Goal: Task Accomplishment & Management: Use online tool/utility

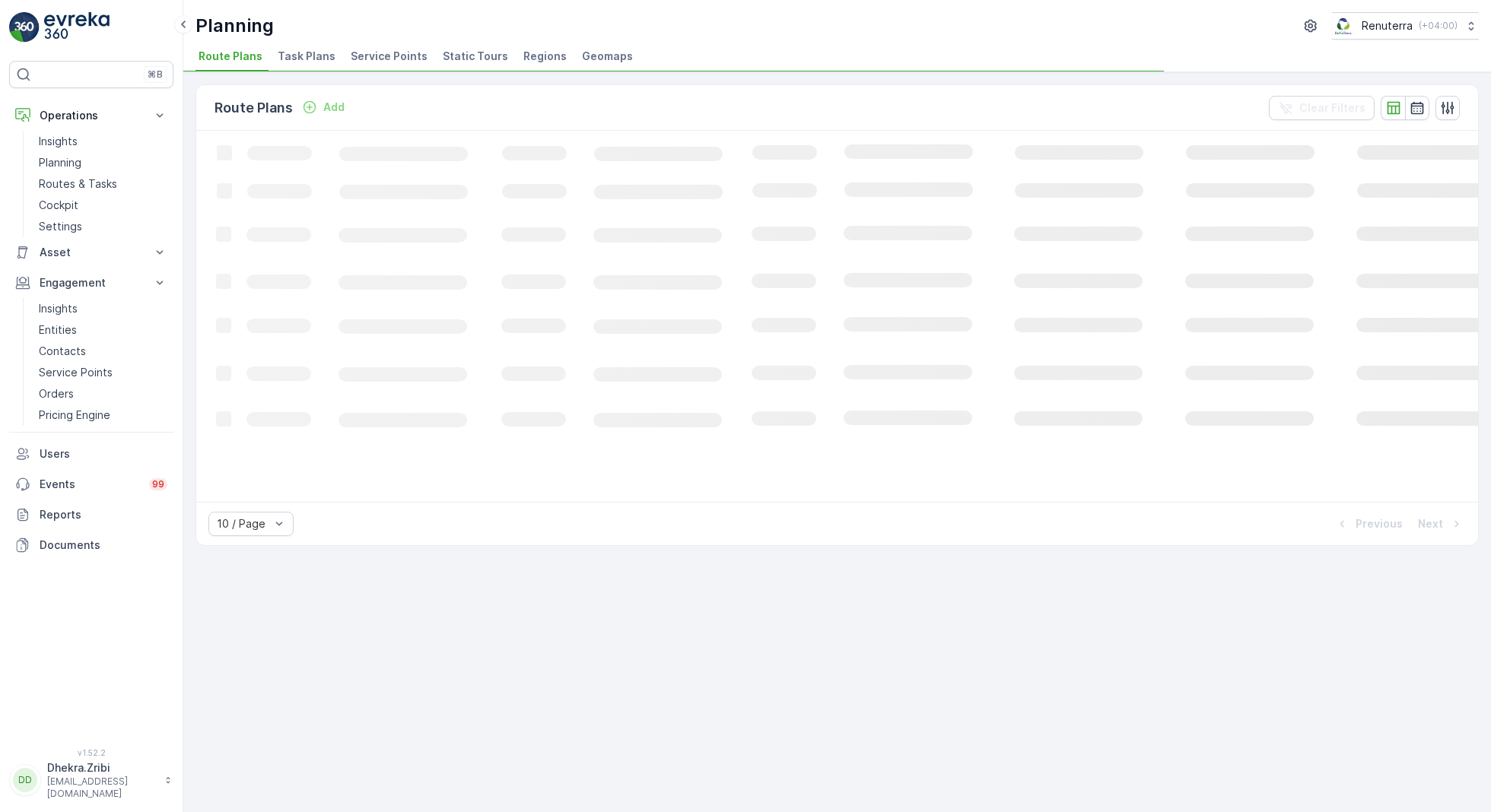
click at [374, 60] on span "Service Points" at bounding box center [389, 56] width 77 height 15
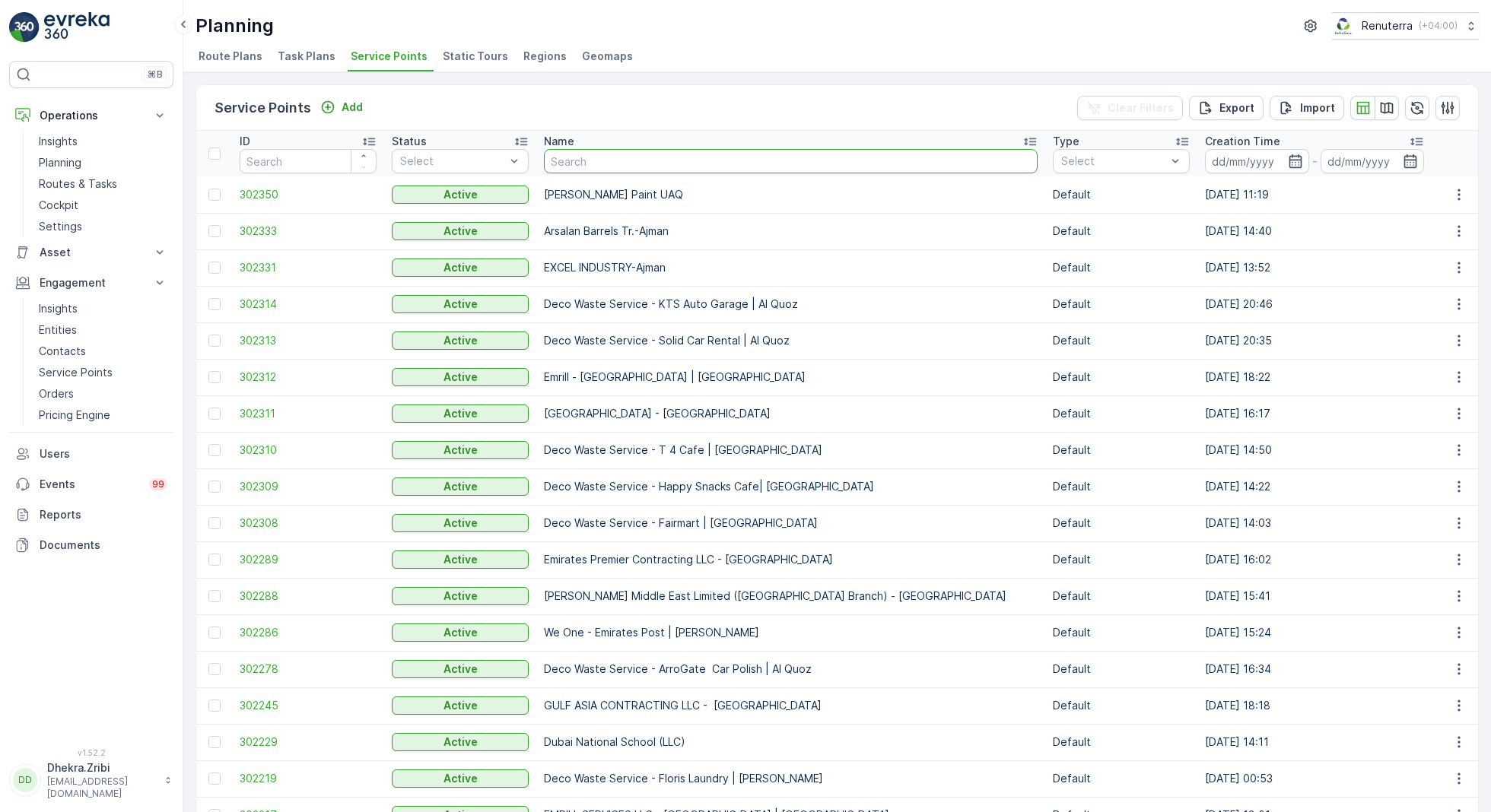
click at [614, 166] on input "text" at bounding box center [791, 161] width 493 height 25
type input "roto"
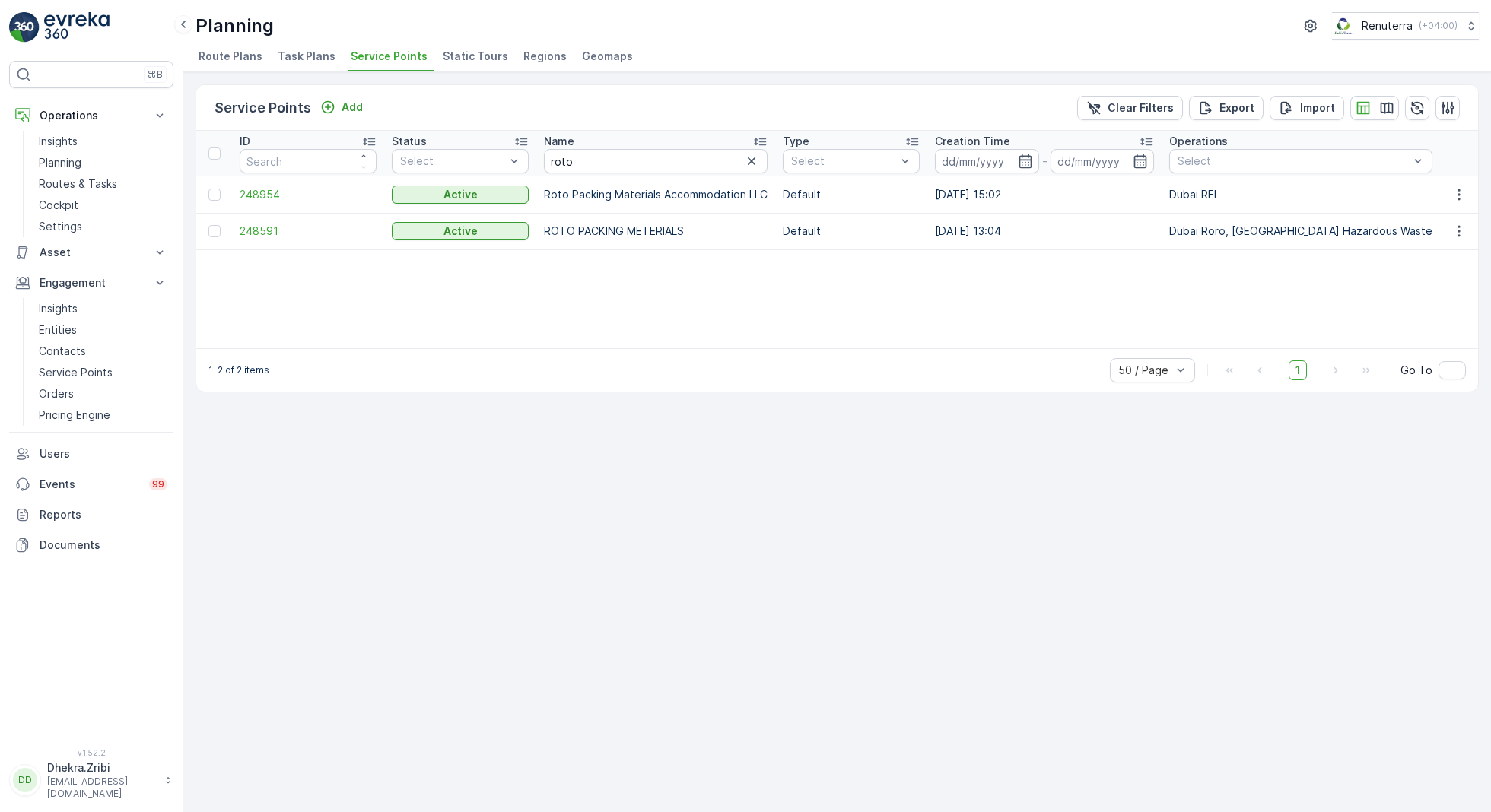
click at [277, 224] on span "248591" at bounding box center [308, 231] width 137 height 15
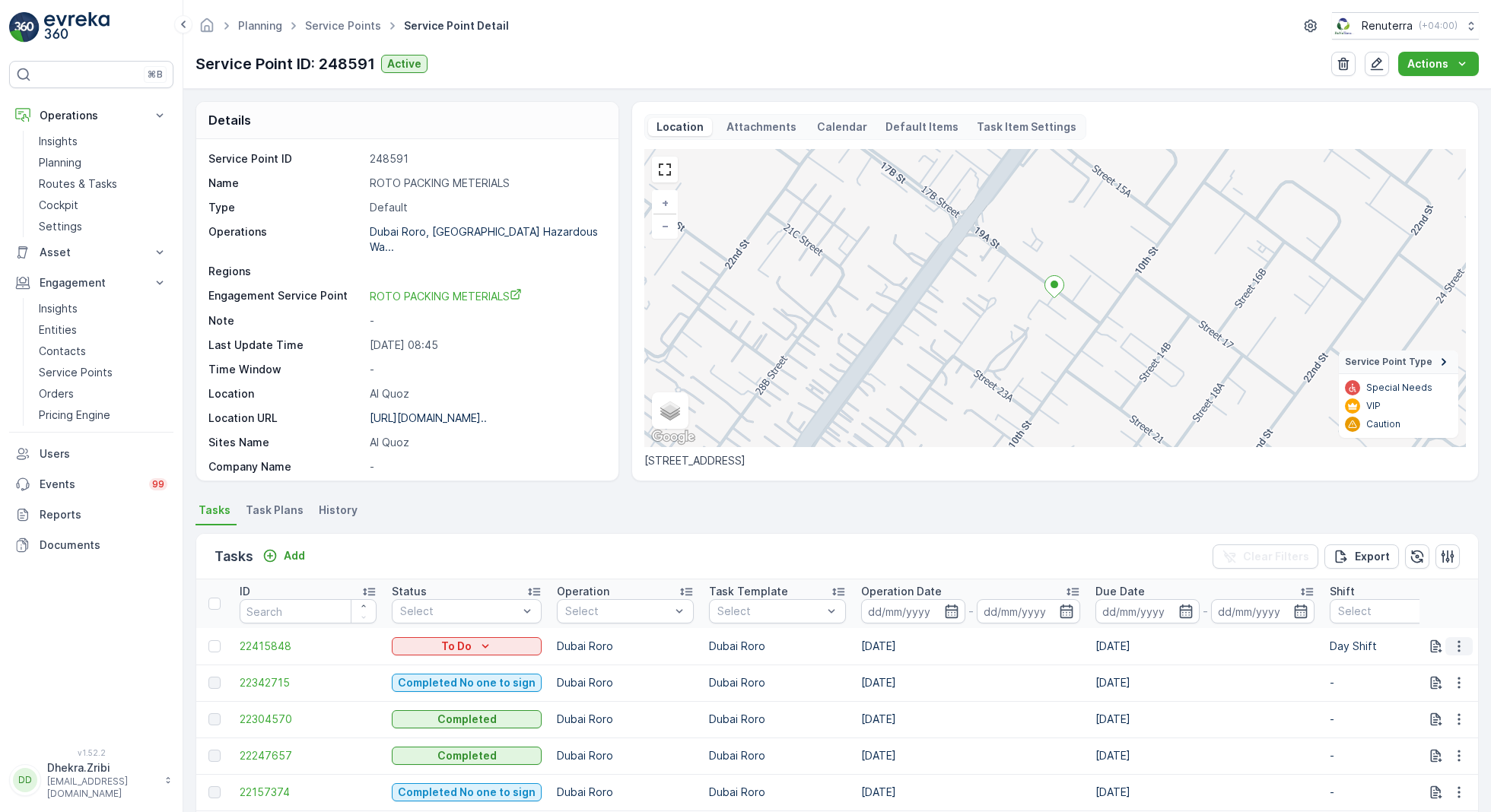
click at [1461, 640] on icon "button" at bounding box center [1459, 646] width 15 height 15
click at [1403, 711] on span "Change Route" at bounding box center [1420, 711] width 74 height 15
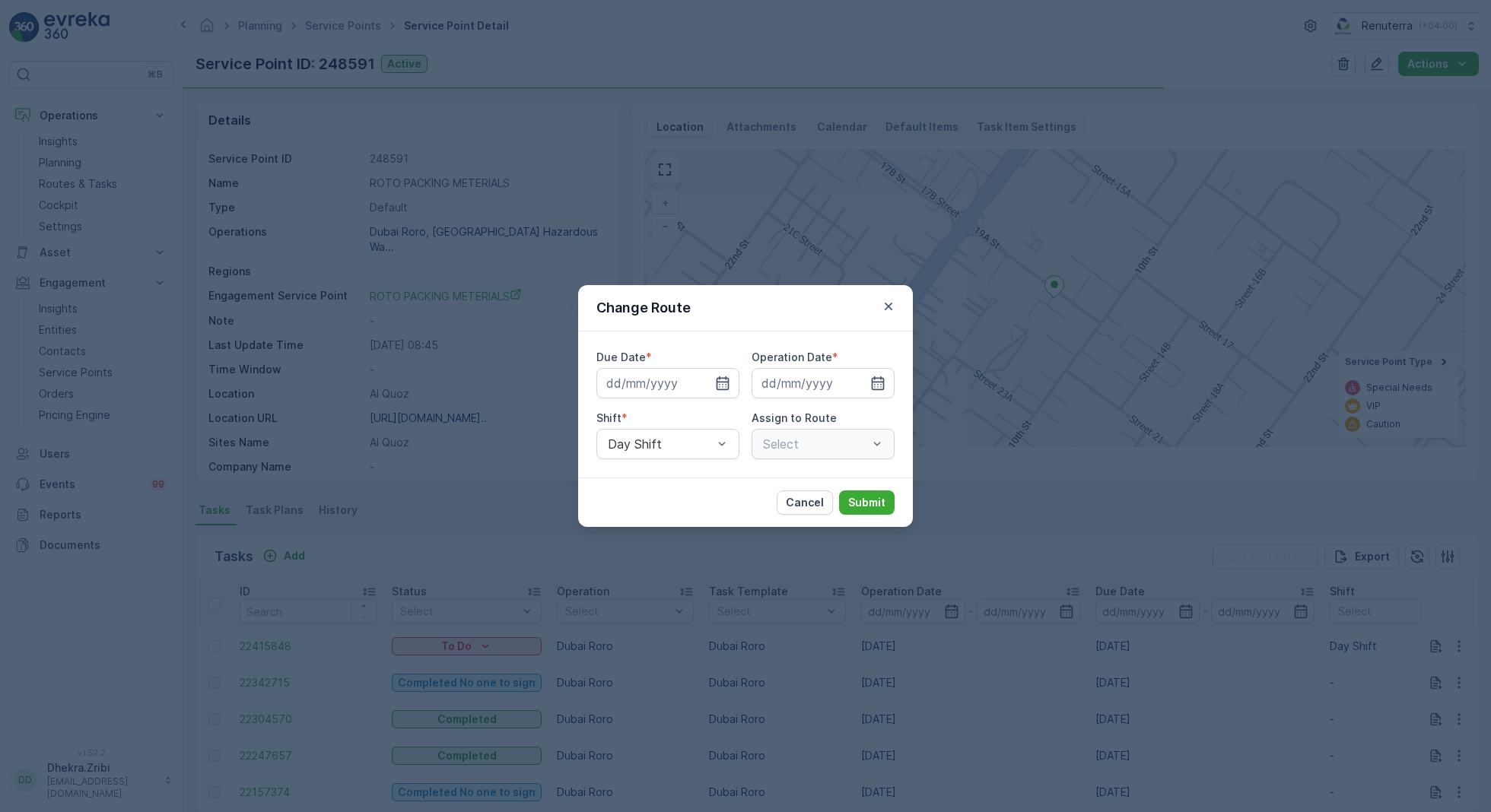
type input "[DATE]"
click at [804, 499] on p "Cancel" at bounding box center [804, 502] width 38 height 15
